Goal: Transaction & Acquisition: Purchase product/service

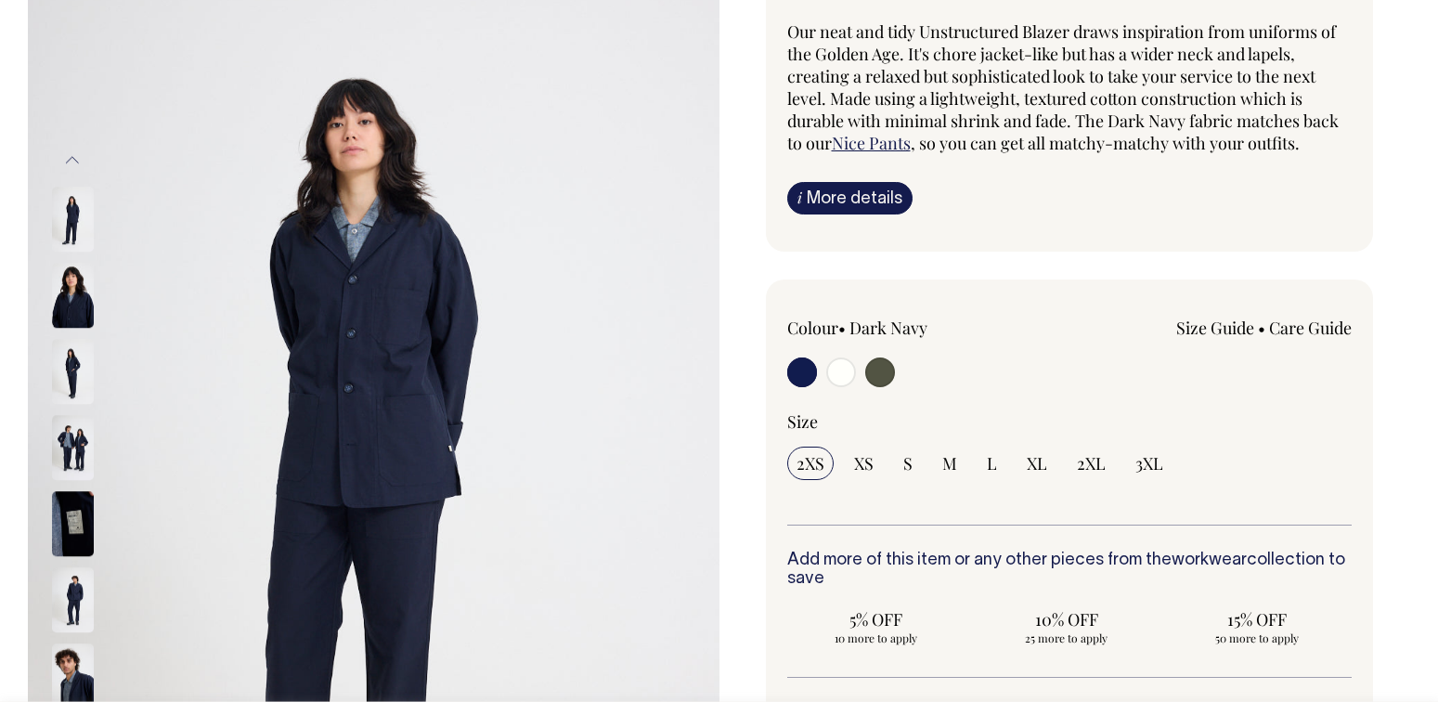
scroll to position [196, 0]
click at [66, 361] on img at bounding box center [73, 370] width 42 height 65
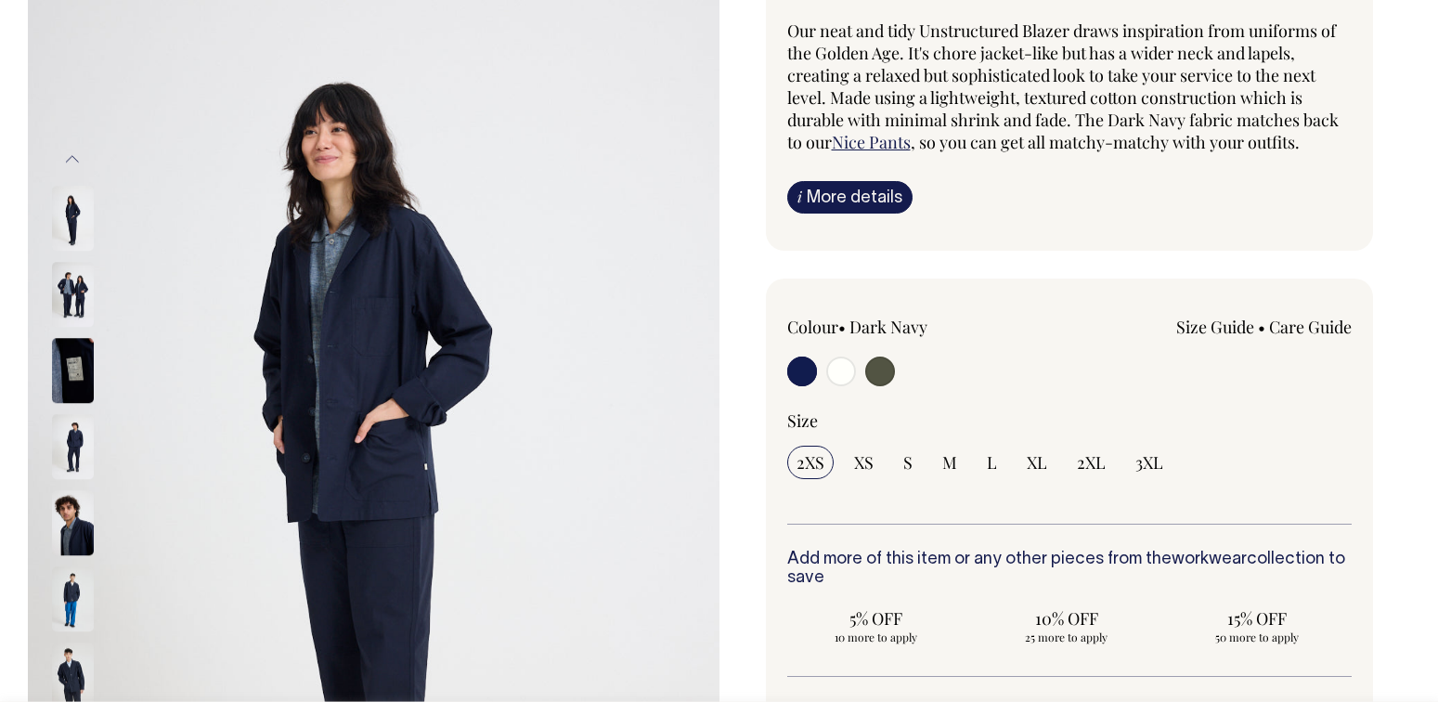
click at [72, 374] on img at bounding box center [73, 370] width 42 height 65
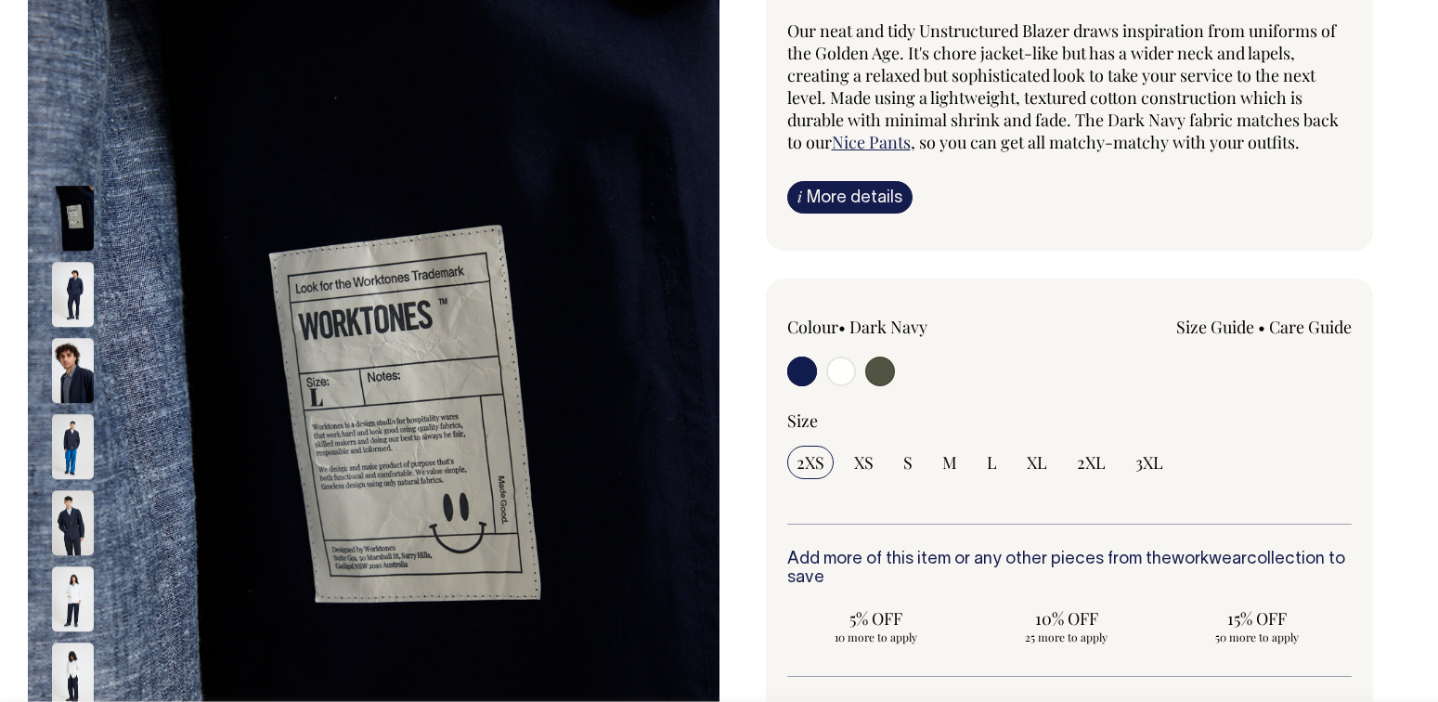
click at [73, 396] on img at bounding box center [73, 370] width 42 height 65
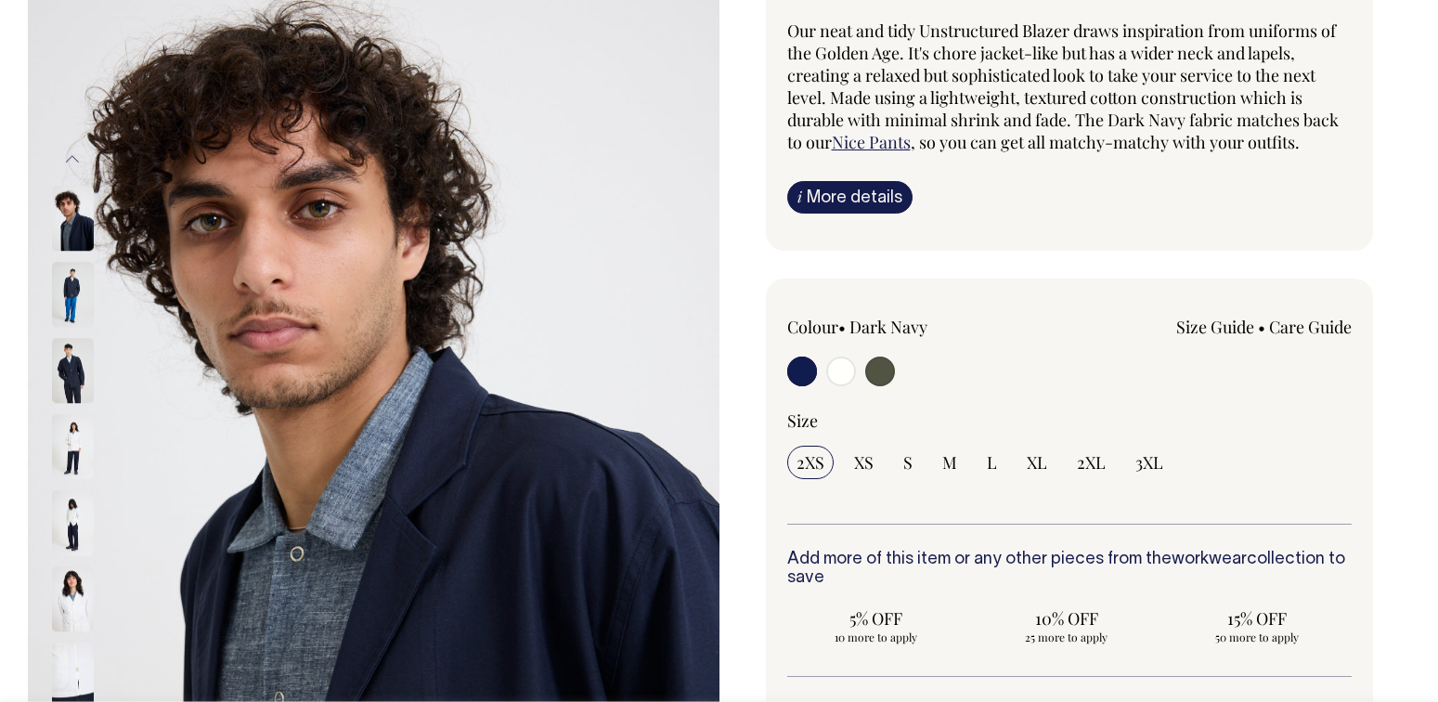
click at [71, 292] on img at bounding box center [73, 294] width 42 height 65
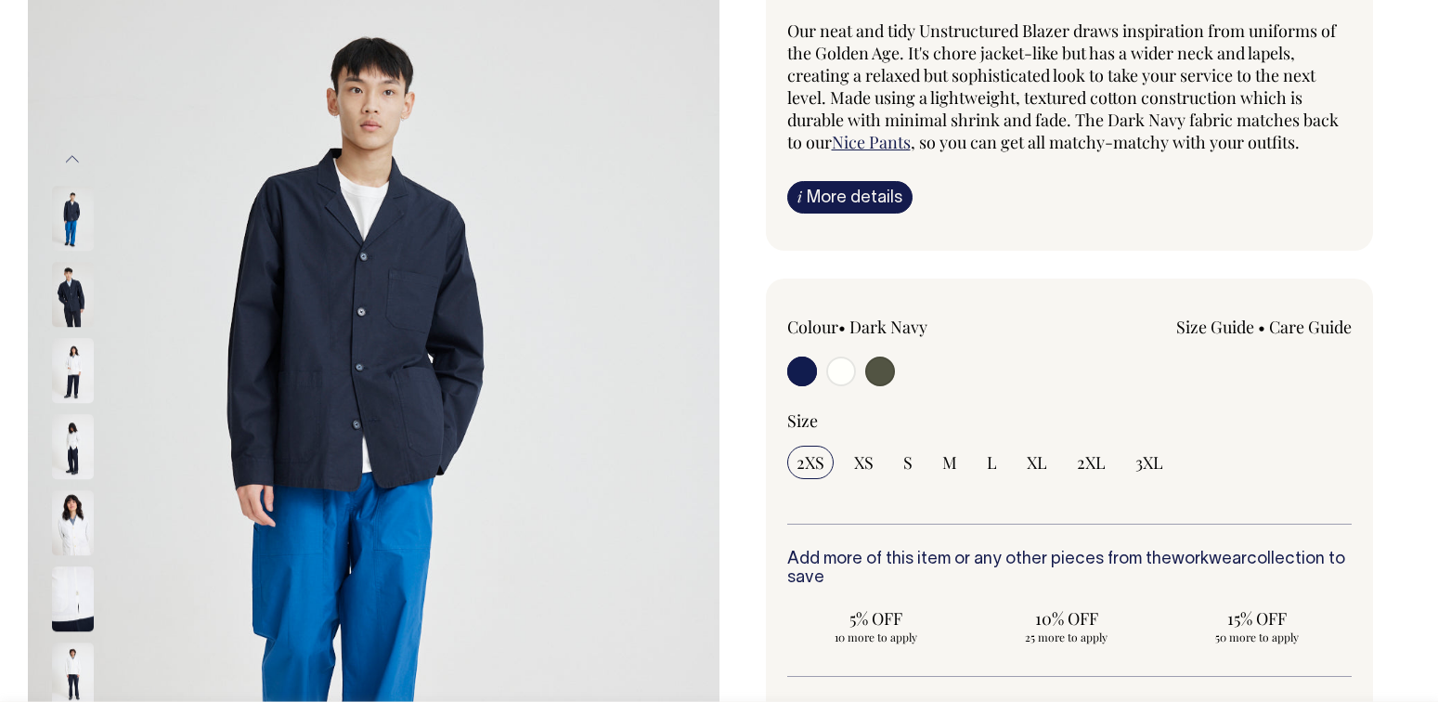
click at [72, 321] on img at bounding box center [73, 294] width 42 height 65
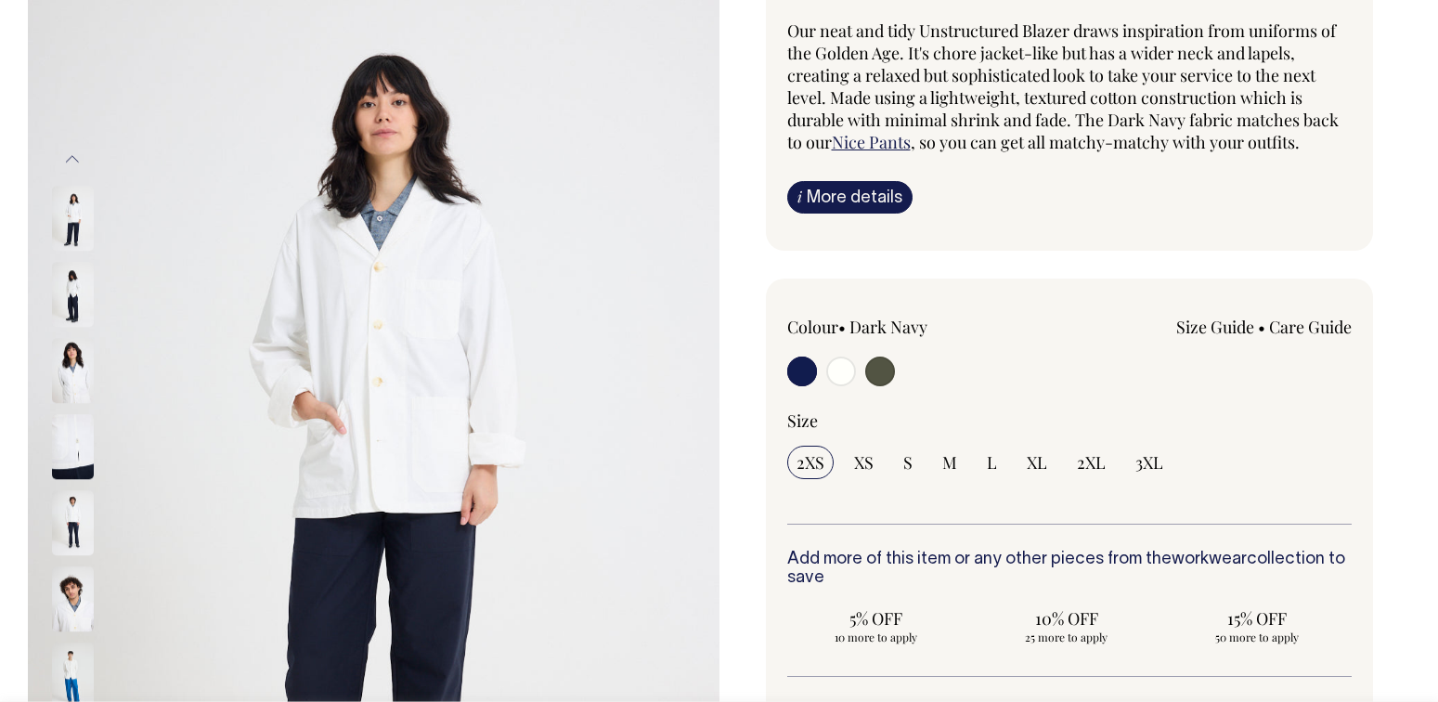
click at [885, 379] on input "radio" at bounding box center [880, 372] width 30 height 30
radio input "true"
select select "Olive"
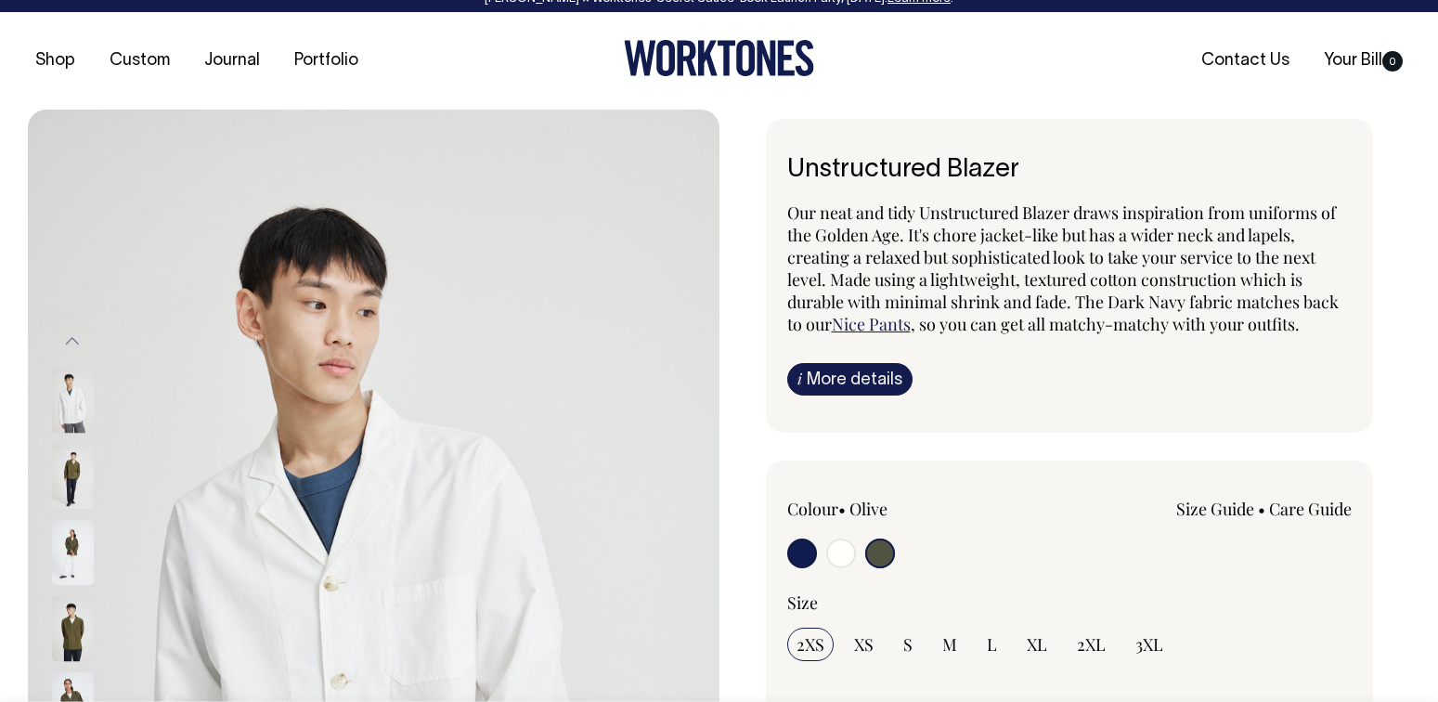
scroll to position [8, 0]
